Goal: Task Accomplishment & Management: Manage account settings

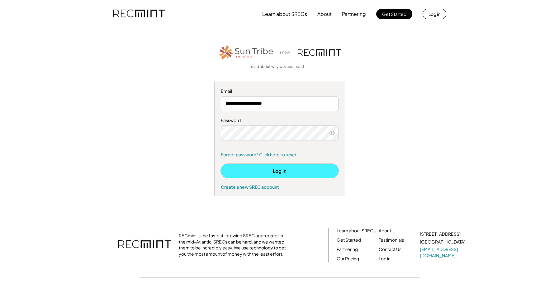
click at [274, 171] on button "Log In" at bounding box center [280, 171] width 118 height 14
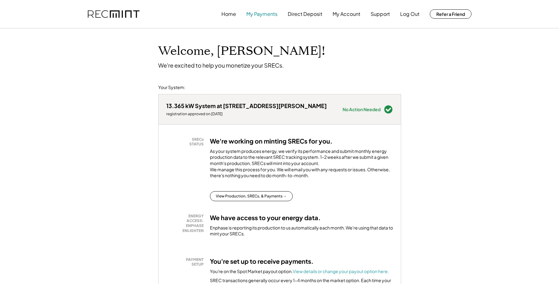
click at [260, 15] on button "My Payments" at bounding box center [261, 14] width 31 height 12
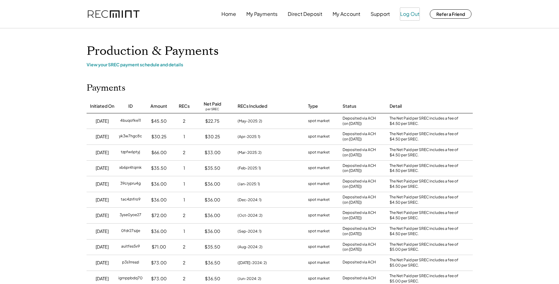
click at [407, 16] on button "Log Out" at bounding box center [409, 14] width 19 height 12
